Goal: Task Accomplishment & Management: Use online tool/utility

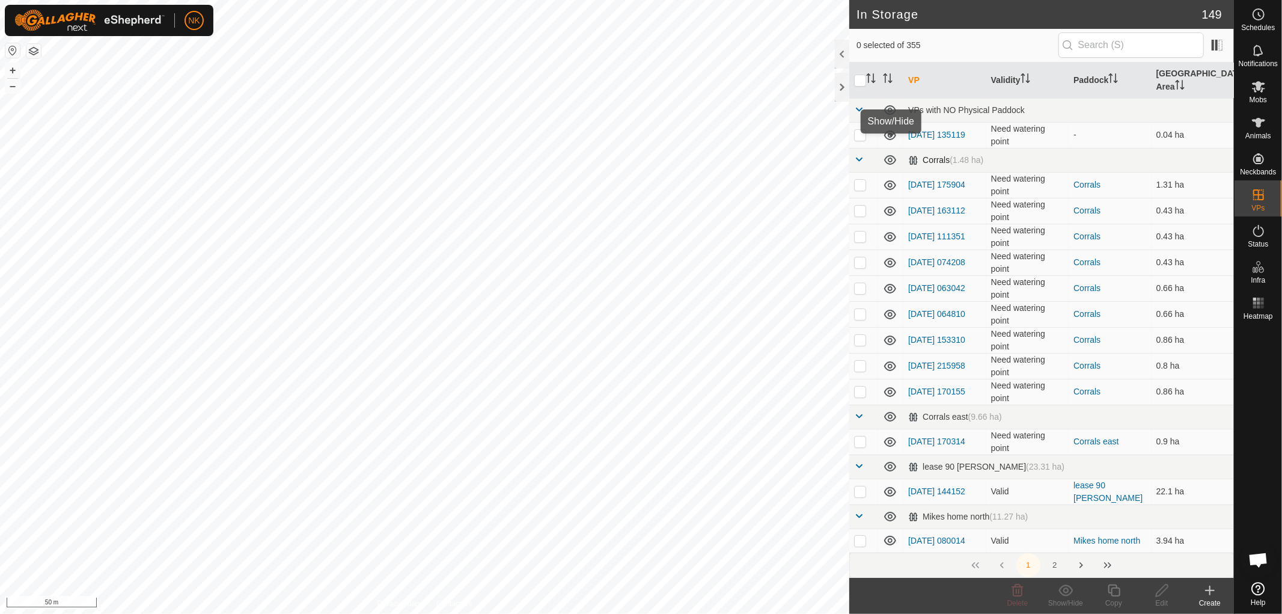
scroll to position [67, 0]
click at [1095, 38] on input "text" at bounding box center [1131, 44] width 145 height 25
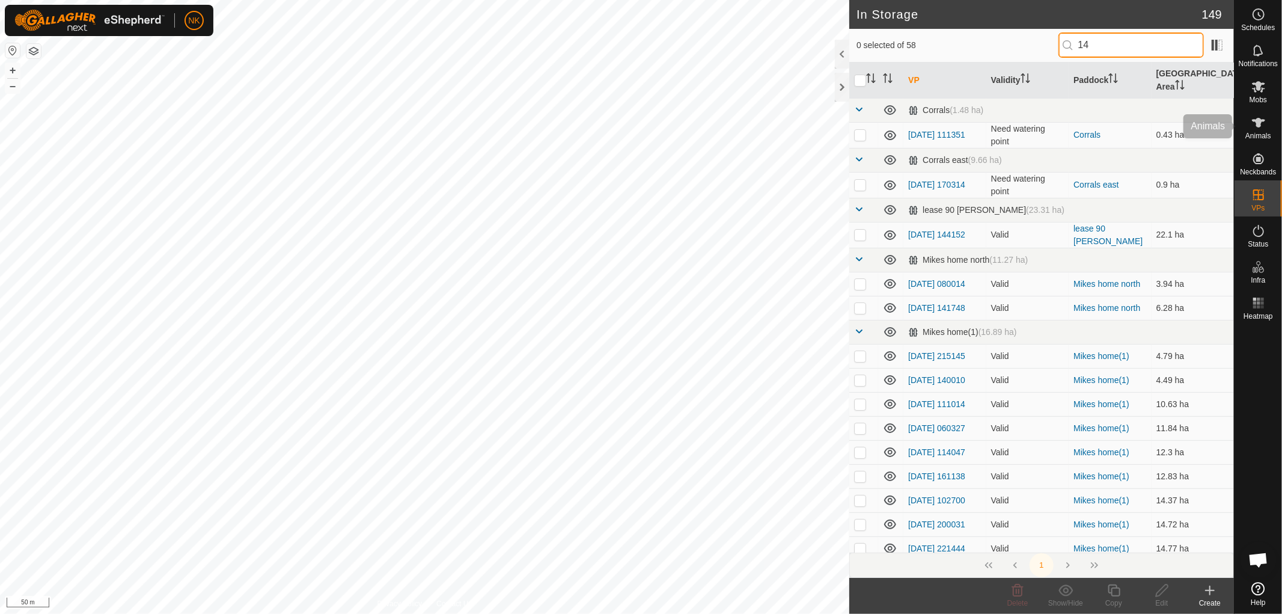
type input "14"
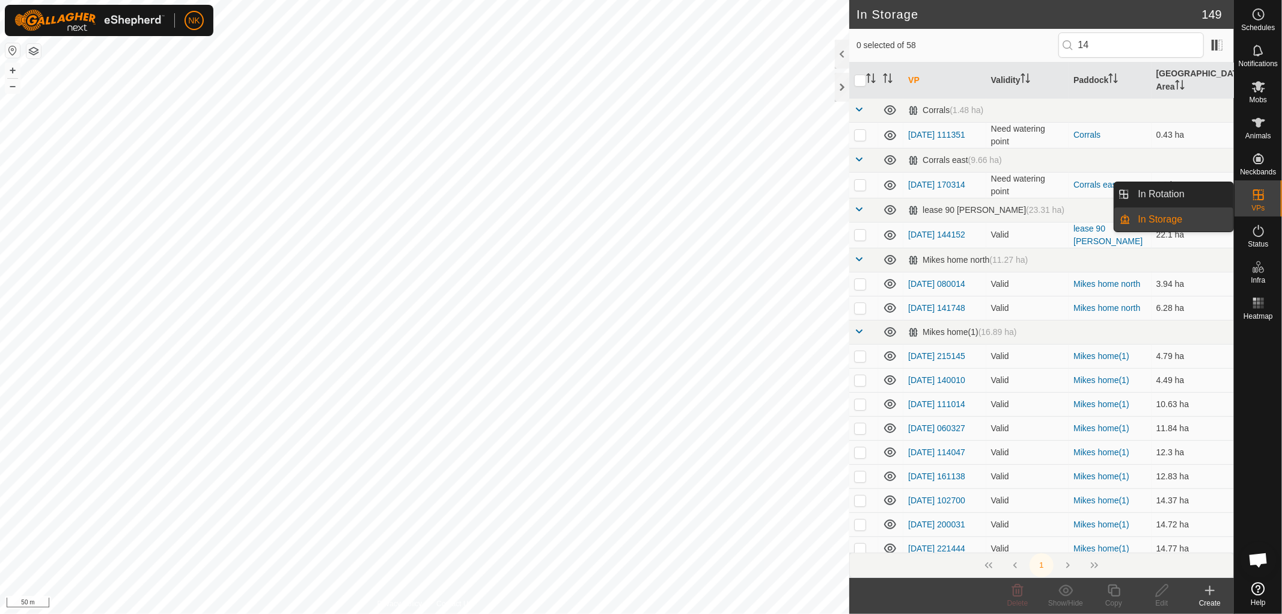
click at [1176, 195] on link "In Rotation" at bounding box center [1182, 194] width 103 height 24
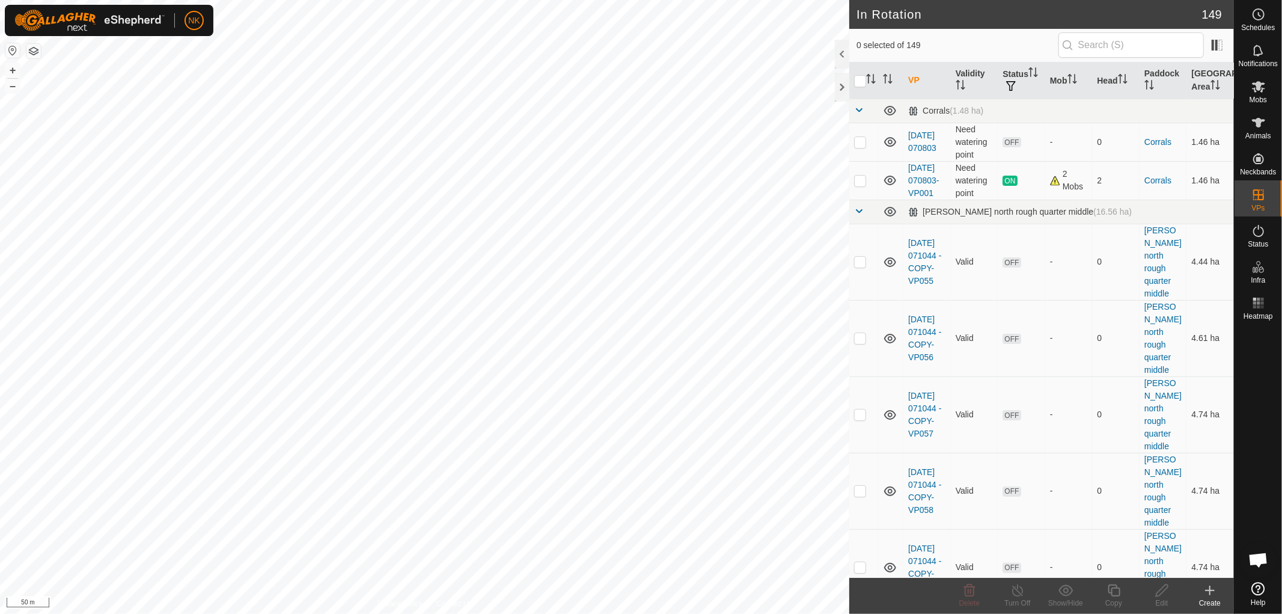
click at [1132, 28] on header "In Rotation 149" at bounding box center [1042, 14] width 385 height 29
click at [1127, 44] on input "text" at bounding box center [1131, 44] width 145 height 25
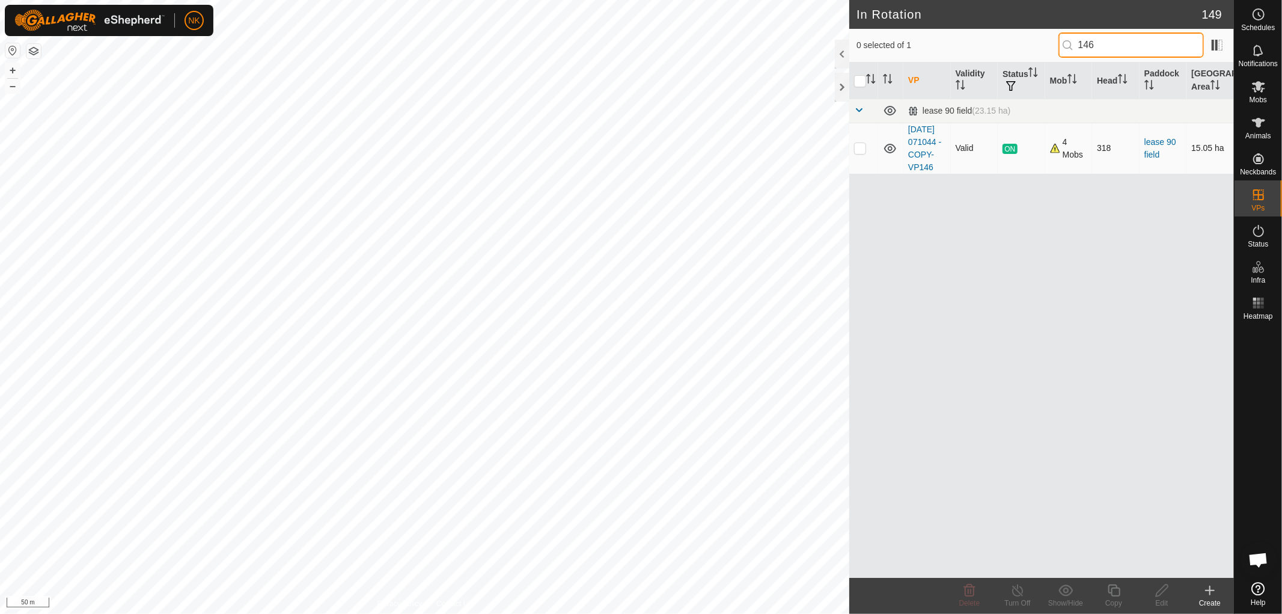
type input "146"
click at [863, 153] on p-checkbox at bounding box center [860, 148] width 12 height 10
checkbox input "true"
click at [1112, 590] on icon at bounding box center [1114, 590] width 12 height 12
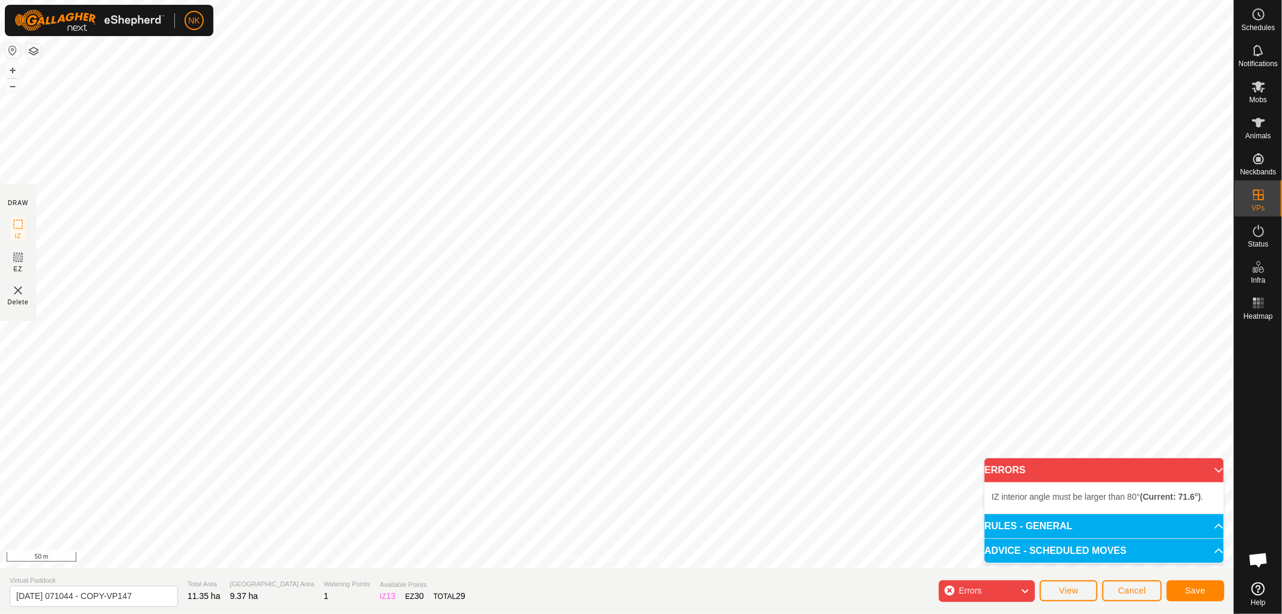
click at [461, 581] on div "Privacy Policy Contact Us Type: Inclusion Zone undefined Animal + – ⇧ i 50 m DR…" at bounding box center [617, 307] width 1234 height 614
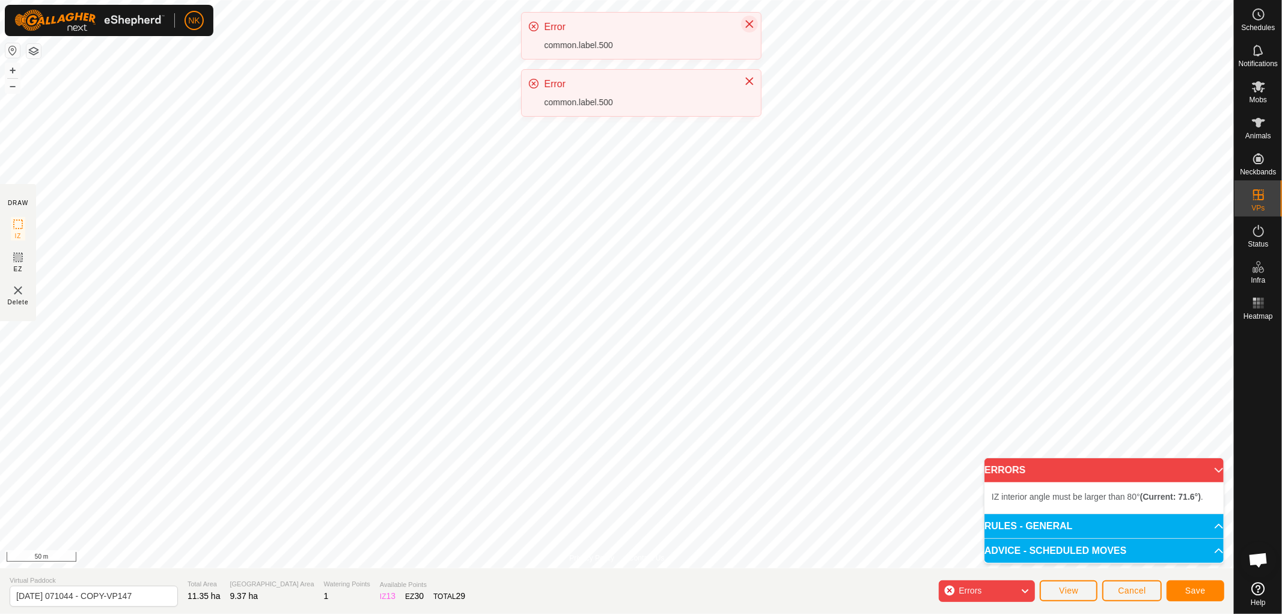
click at [752, 28] on icon "Close" at bounding box center [750, 24] width 10 height 10
click at [745, 26] on icon "Close" at bounding box center [750, 24] width 10 height 10
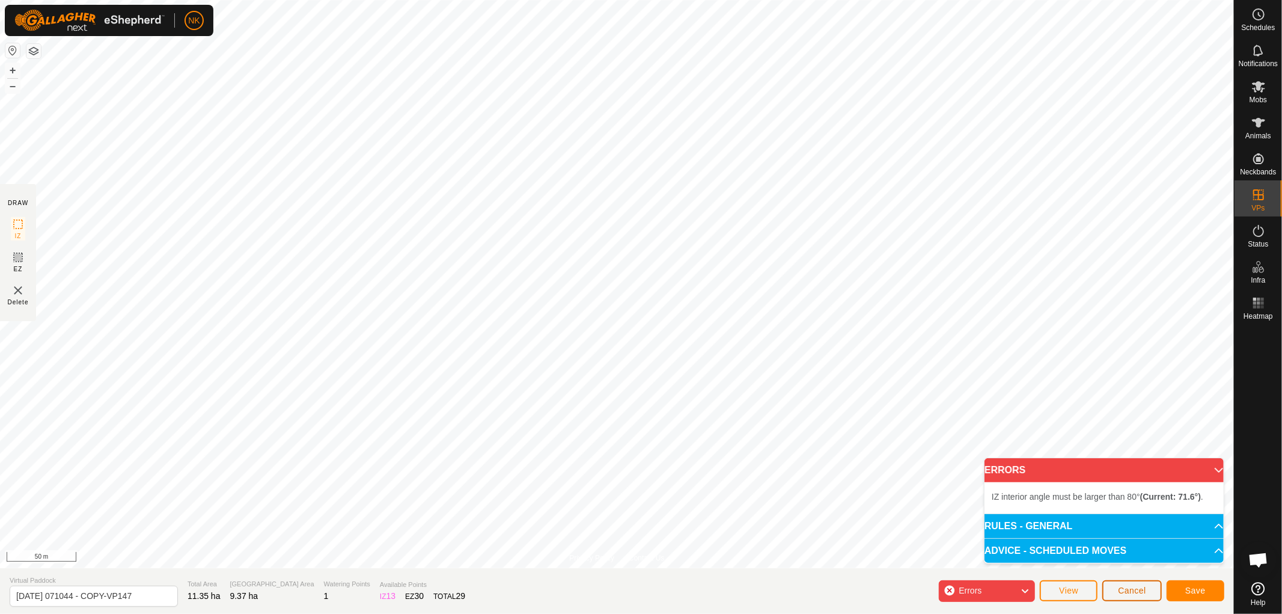
click at [1107, 590] on button "Cancel" at bounding box center [1133, 590] width 60 height 21
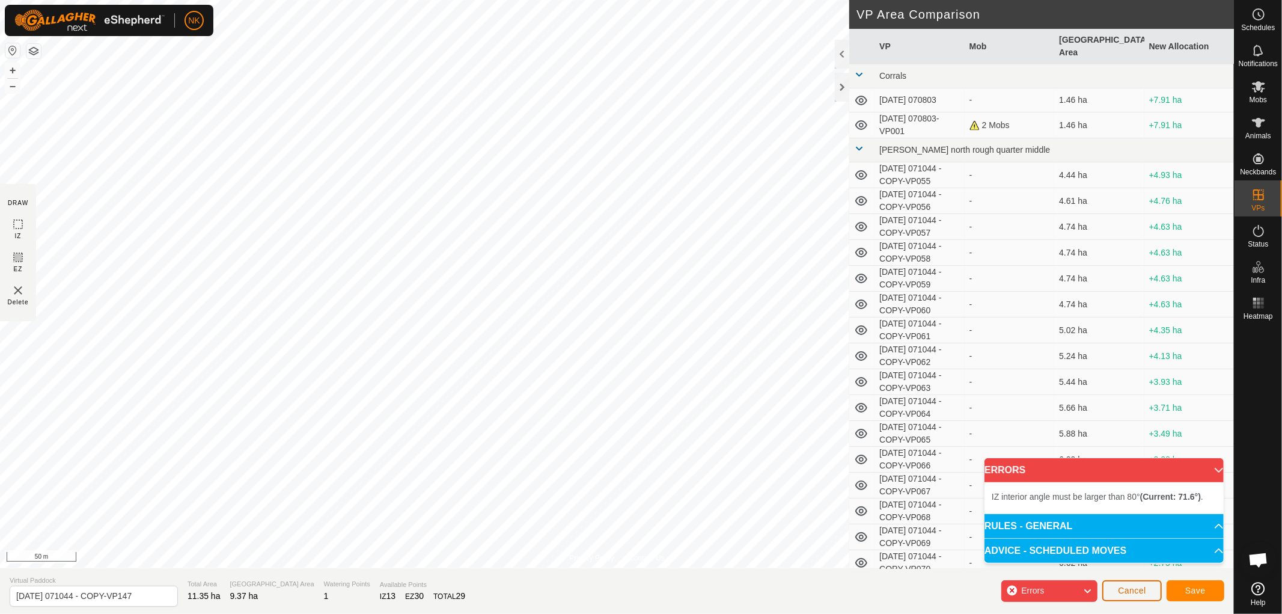
click at [1121, 590] on span "Cancel" at bounding box center [1132, 591] width 28 height 10
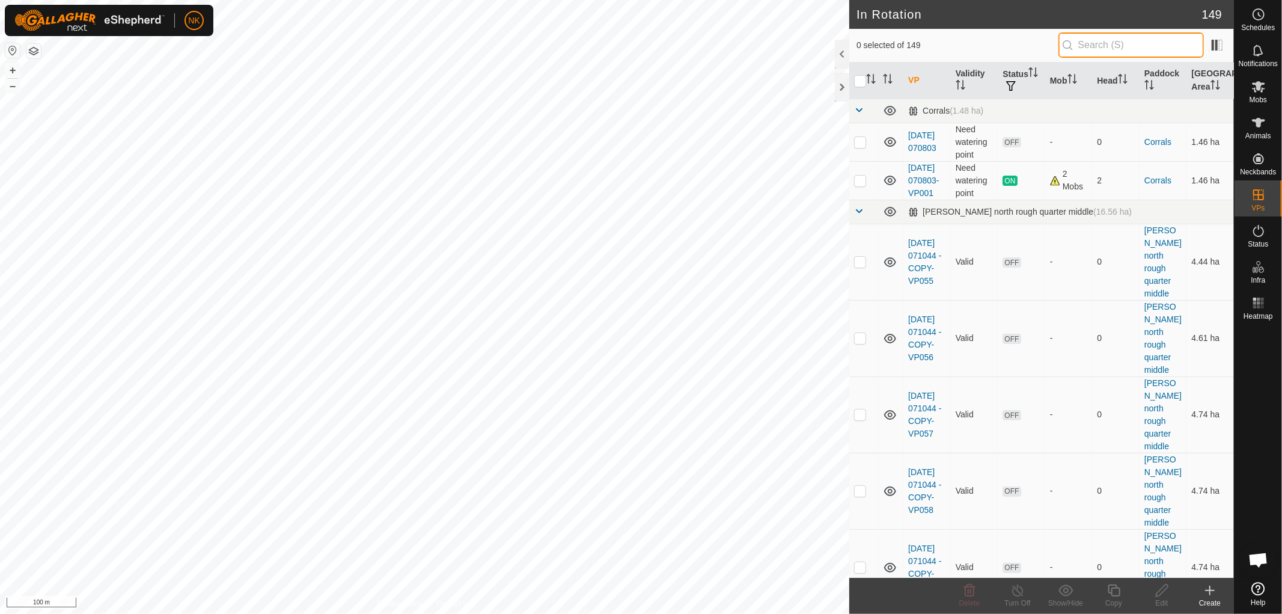
click at [1095, 46] on input "text" at bounding box center [1131, 44] width 145 height 25
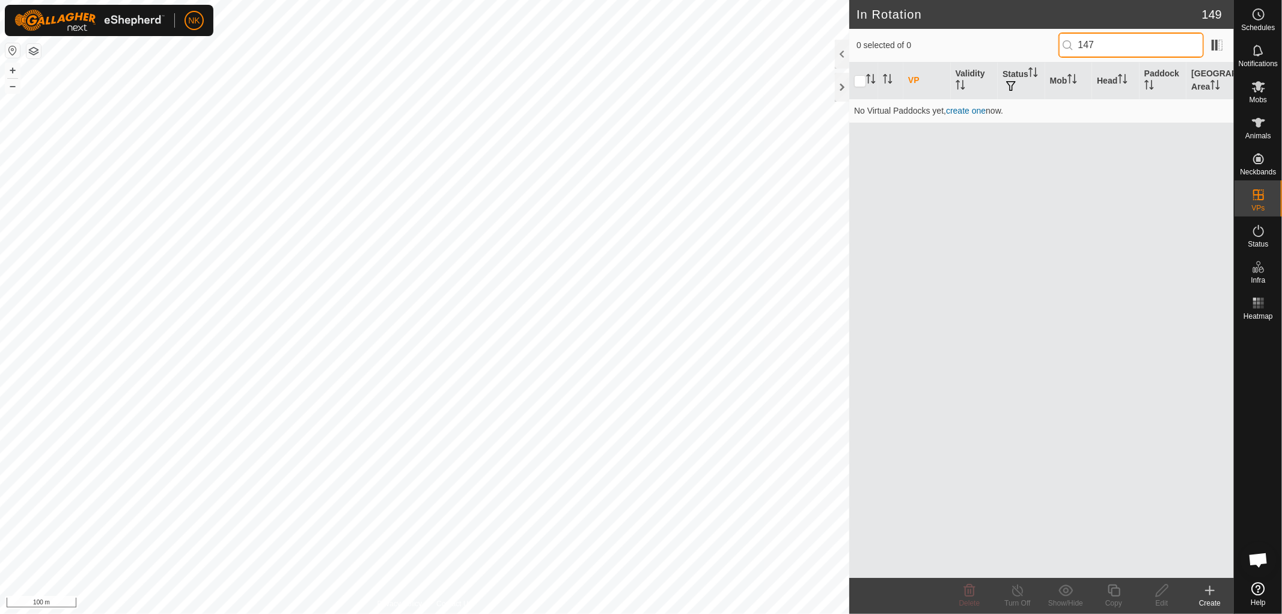
drag, startPoint x: 1113, startPoint y: 45, endPoint x: 1030, endPoint y: 43, distance: 82.4
click at [1035, 43] on div "0 selected of 0 147" at bounding box center [1042, 44] width 370 height 25
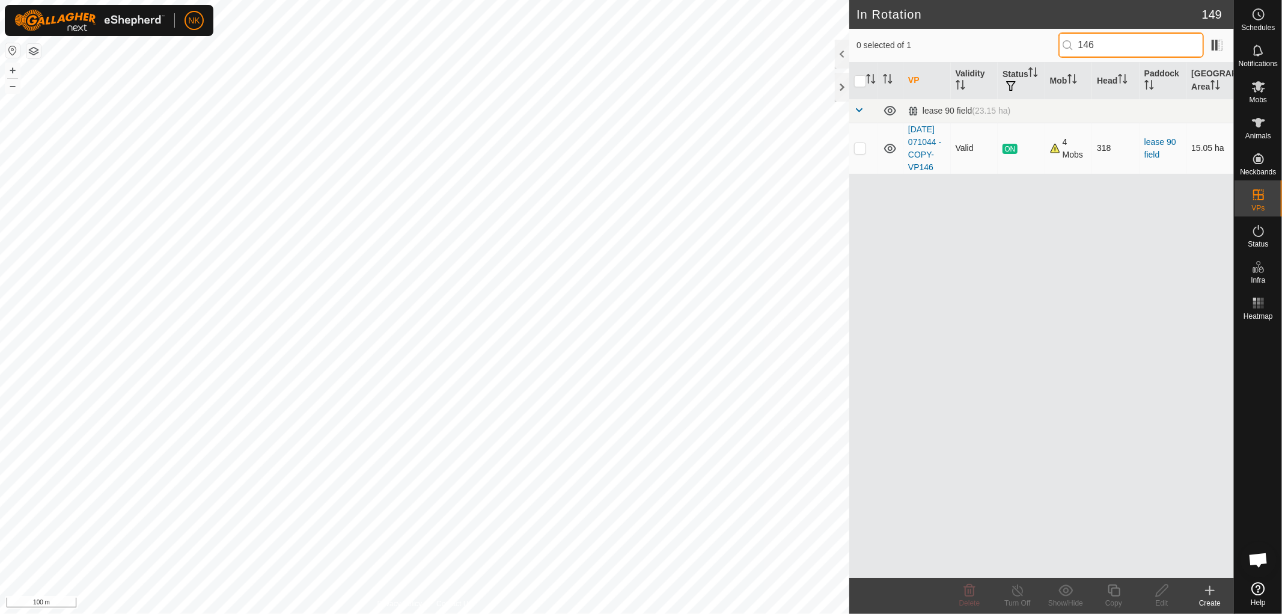
type input "146"
click at [856, 152] on p-checkbox at bounding box center [860, 148] width 12 height 10
checkbox input "true"
click at [1116, 590] on icon at bounding box center [1114, 590] width 15 height 14
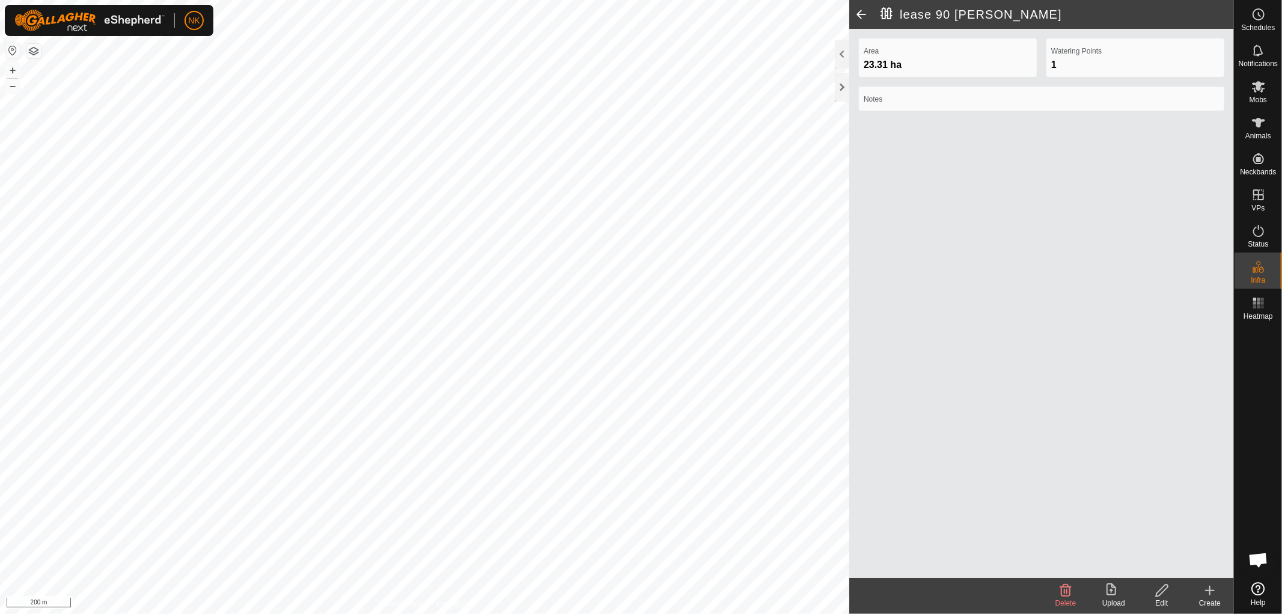
click at [853, 14] on span at bounding box center [862, 14] width 24 height 29
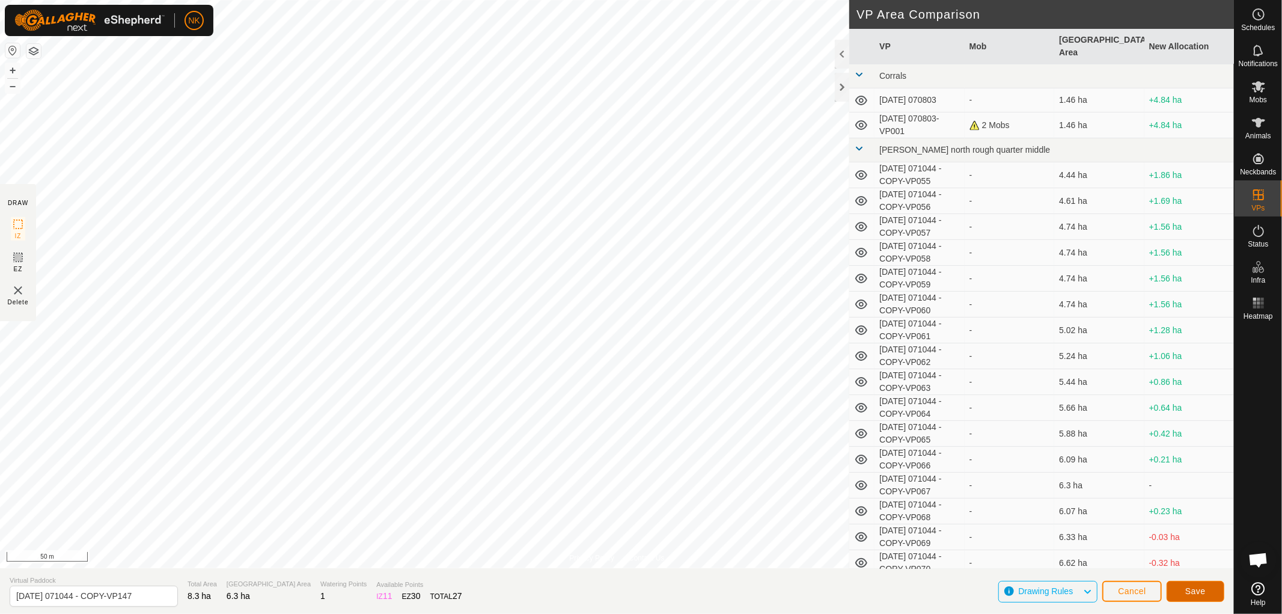
click at [1204, 584] on button "Save" at bounding box center [1196, 591] width 58 height 21
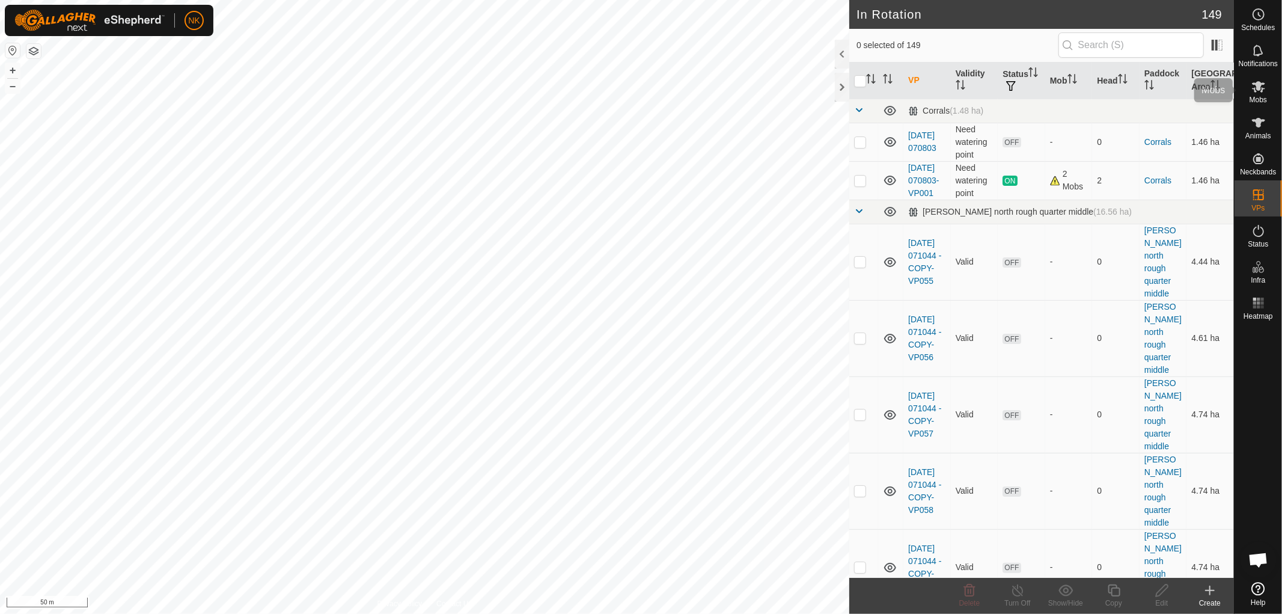
click at [1259, 88] on icon at bounding box center [1258, 86] width 13 height 11
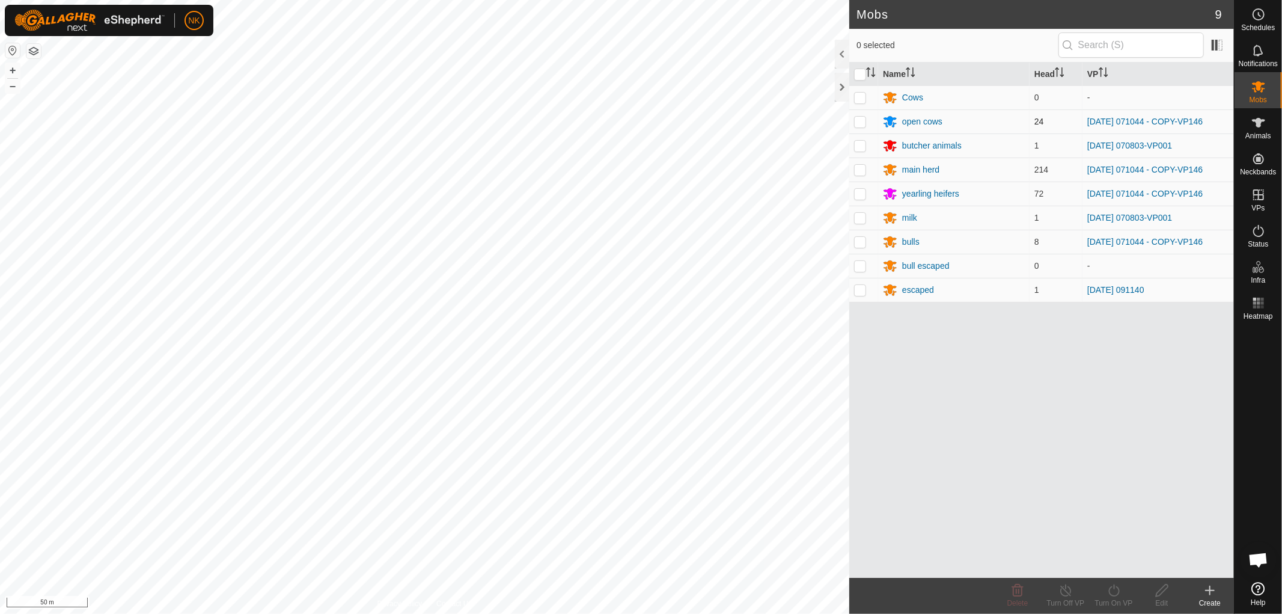
click at [864, 120] on p-checkbox at bounding box center [860, 122] width 12 height 10
checkbox input "true"
click at [866, 168] on p-checkbox at bounding box center [860, 170] width 12 height 10
checkbox input "true"
click at [857, 200] on td at bounding box center [864, 194] width 29 height 24
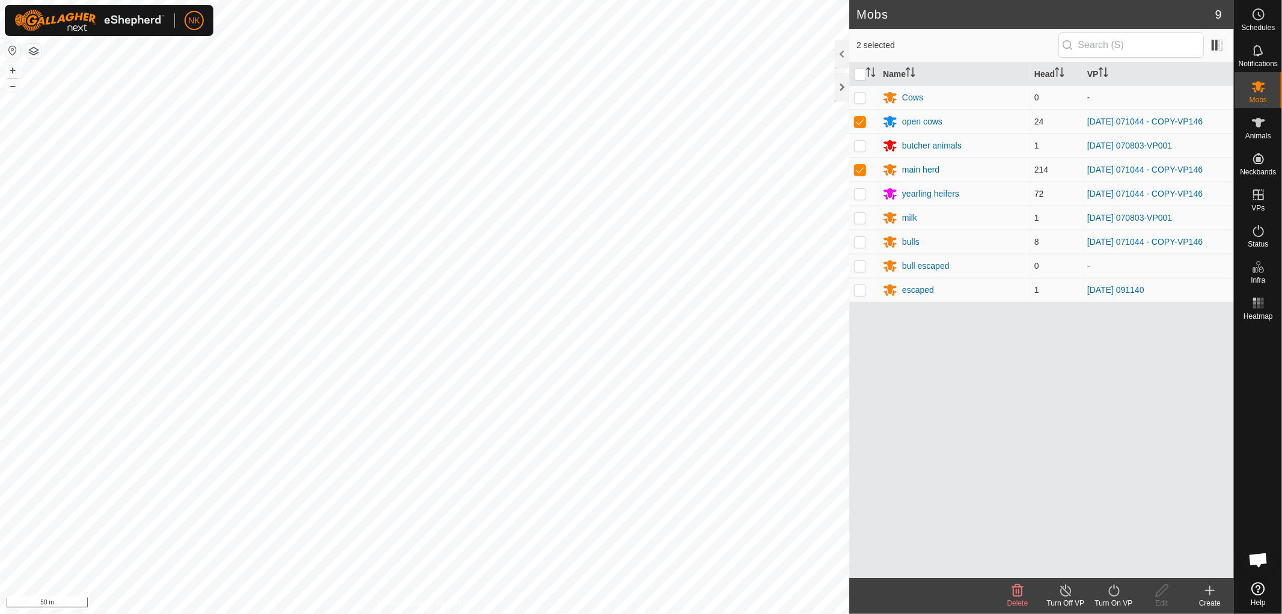
checkbox input "true"
click at [856, 239] on p-checkbox at bounding box center [860, 242] width 12 height 10
checkbox input "true"
click at [1115, 592] on icon at bounding box center [1114, 590] width 15 height 14
click at [1101, 554] on link "Now" at bounding box center [1150, 564] width 119 height 24
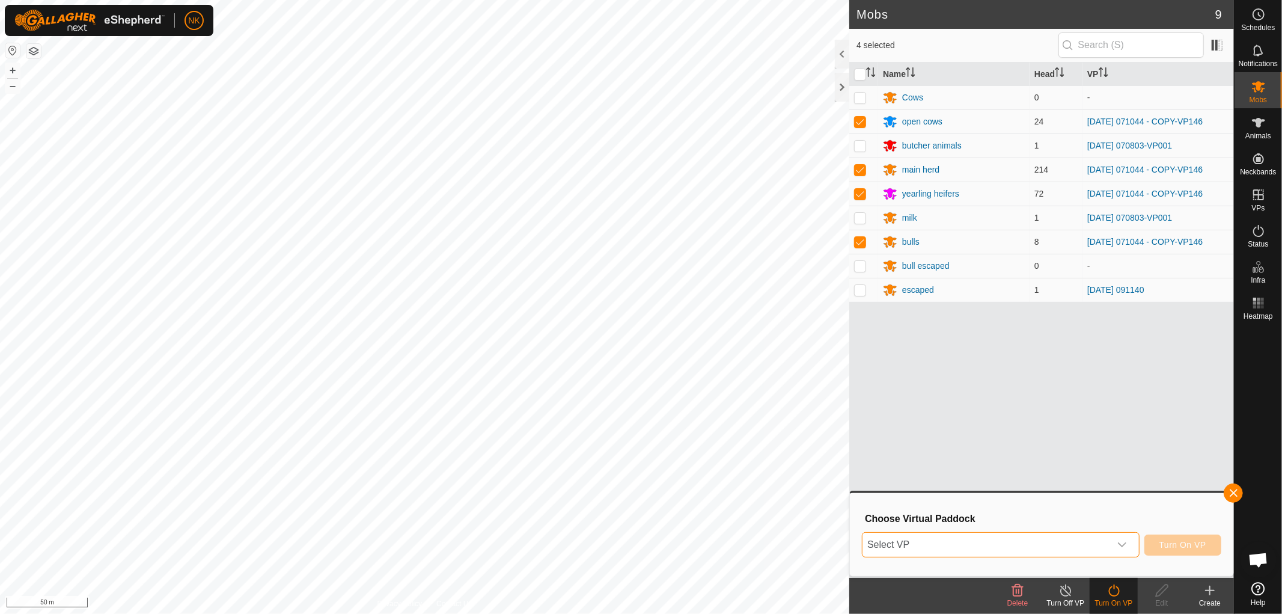
click at [1014, 542] on span "Select VP" at bounding box center [987, 545] width 248 height 24
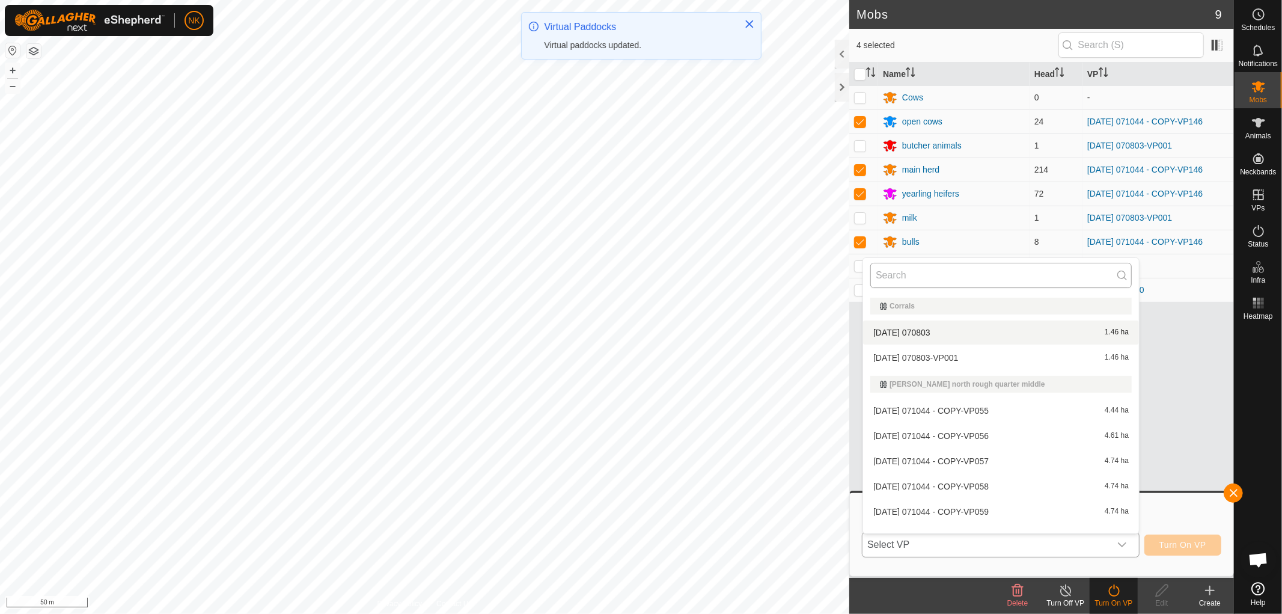
click at [922, 268] on input "text" at bounding box center [1002, 275] width 262 height 25
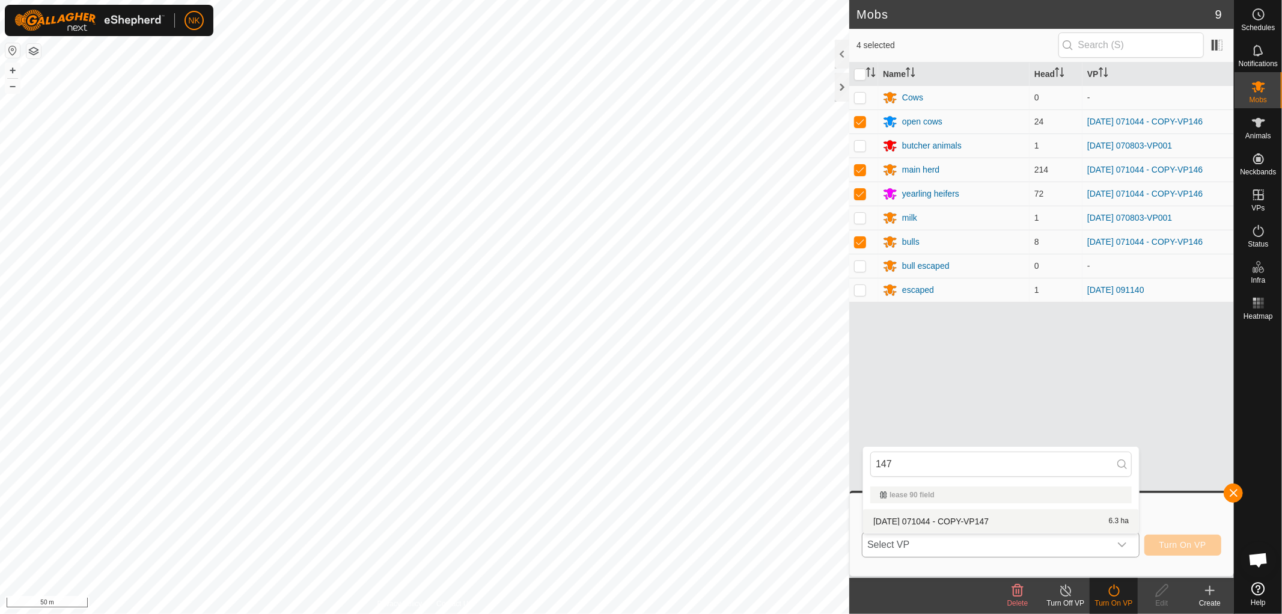
type input "147"
click at [908, 515] on li "2025-08-13 071044 - COPY-VP147 6.3 ha" at bounding box center [1001, 521] width 276 height 24
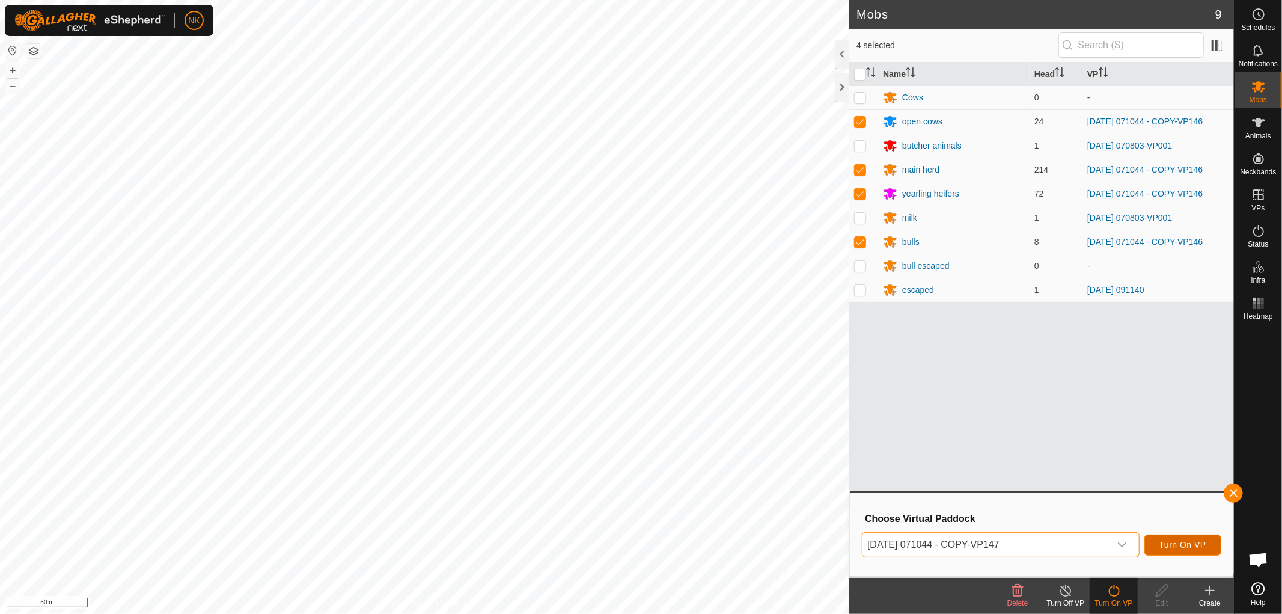
click at [1194, 540] on span "Turn On VP" at bounding box center [1183, 545] width 47 height 10
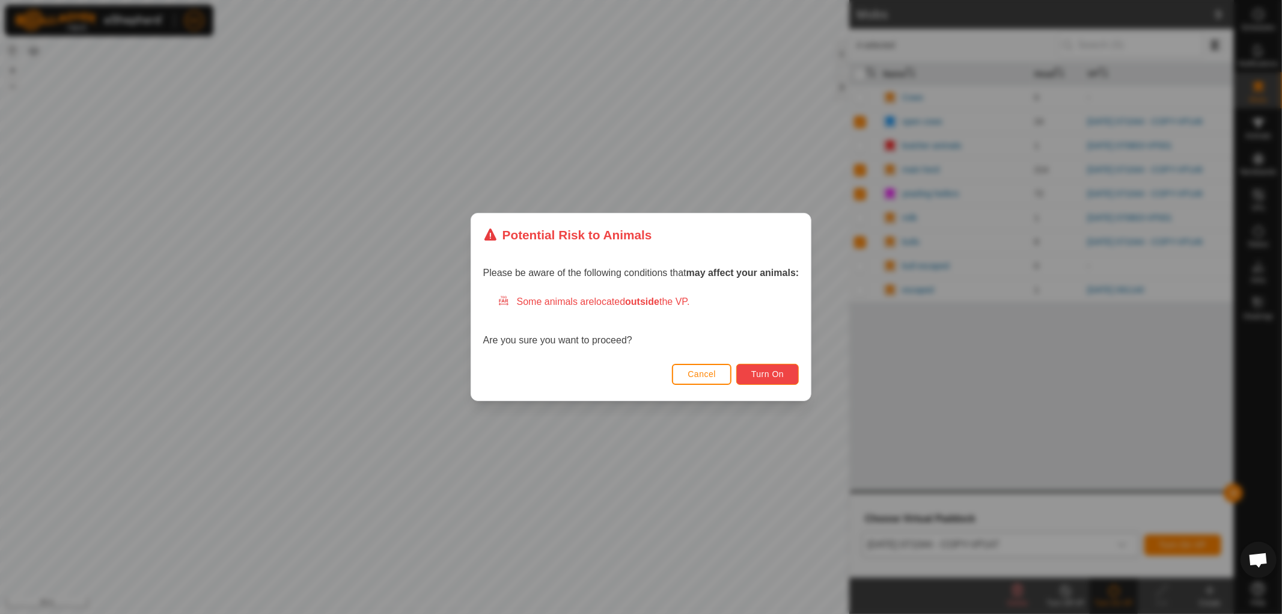
click at [762, 367] on button "Turn On" at bounding box center [767, 374] width 63 height 21
